Goal: Book appointment/travel/reservation

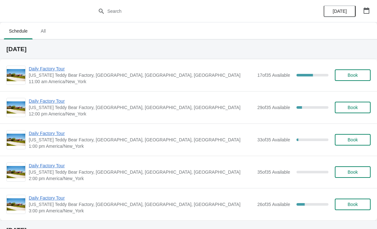
click at [59, 66] on span "Daily Factory Tour" at bounding box center [141, 68] width 225 height 6
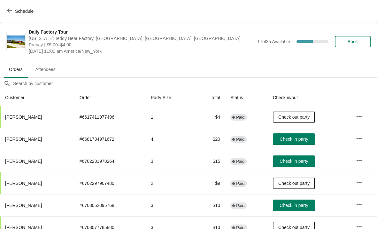
click at [296, 157] on button "Check in party" at bounding box center [294, 160] width 42 height 11
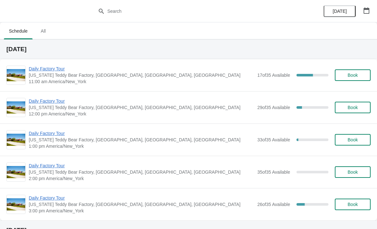
click at [66, 70] on span "Daily Factory Tour" at bounding box center [141, 68] width 225 height 6
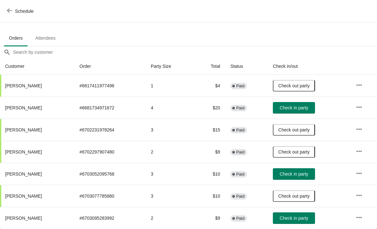
scroll to position [31, 0]
click at [294, 219] on span "Check in party" at bounding box center [293, 217] width 28 height 5
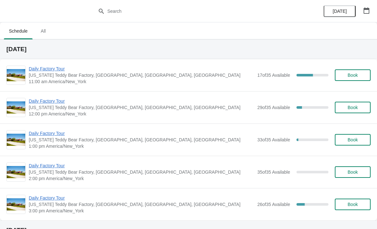
click at [62, 69] on span "Daily Factory Tour" at bounding box center [141, 68] width 225 height 6
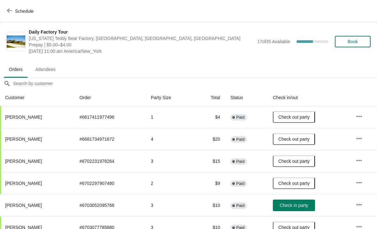
click at [300, 206] on span "Check in party" at bounding box center [293, 204] width 28 height 5
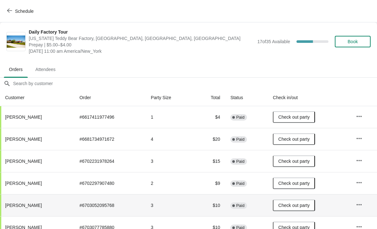
scroll to position [12, -1]
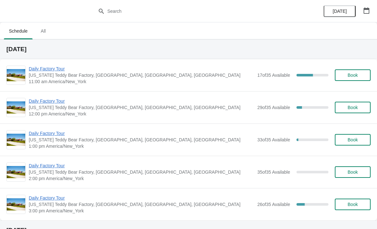
click at [57, 99] on span "Daily Factory Tour" at bounding box center [141, 101] width 225 height 6
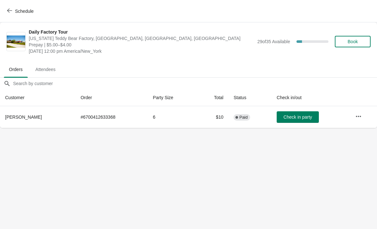
click at [21, 9] on span "Schedule" at bounding box center [24, 11] width 19 height 5
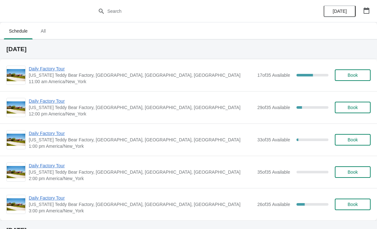
click at [65, 98] on span "Daily Factory Tour" at bounding box center [141, 101] width 225 height 6
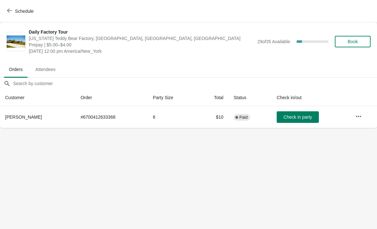
click at [9, 5] on button "Schedule" at bounding box center [20, 10] width 35 height 11
